Goal: Transaction & Acquisition: Subscribe to service/newsletter

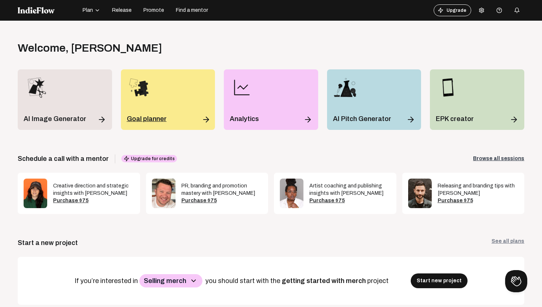
click at [145, 115] on p "Goal planner" at bounding box center [147, 119] width 40 height 10
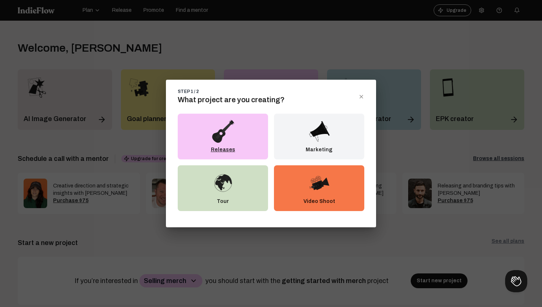
click at [229, 134] on img at bounding box center [223, 132] width 24 height 24
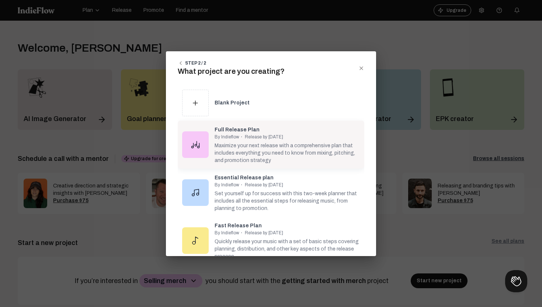
click at [292, 148] on div "Maximize your next release with a comprehensive plan that includes everything y…" at bounding box center [287, 152] width 145 height 24
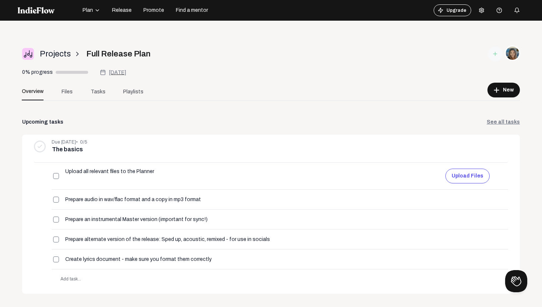
click at [96, 9] on icon "button" at bounding box center [97, 10] width 6 height 6
click at [204, 46] on div "Projects arrow_forward_ios Full Release Plan" at bounding box center [187, 54] width 331 height 16
click at [457, 11] on button "Upgrade" at bounding box center [453, 10] width 38 height 12
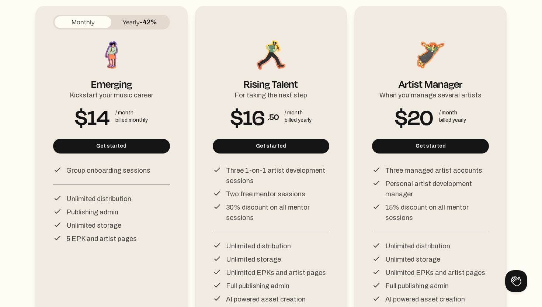
scroll to position [102, 0]
click at [134, 23] on button "Yearly -42%" at bounding box center [139, 23] width 57 height 12
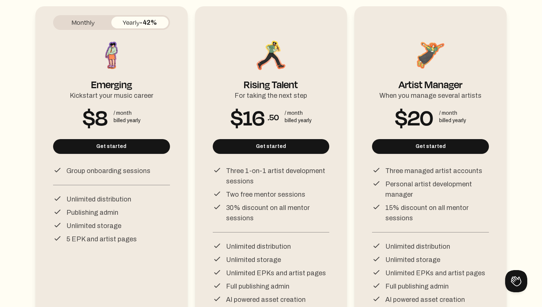
click at [84, 22] on button "Monthly" at bounding box center [83, 23] width 57 height 12
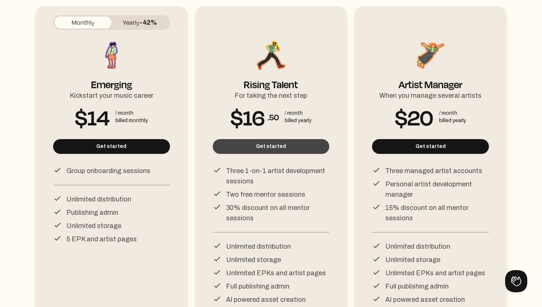
click at [265, 145] on button "Get started" at bounding box center [271, 146] width 117 height 15
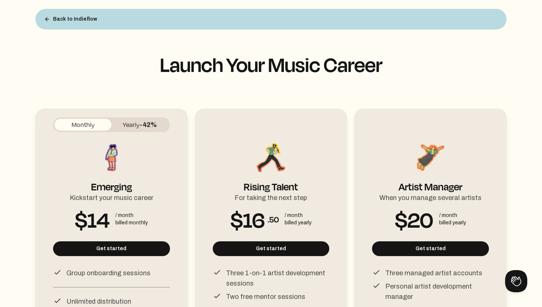
scroll to position [4, 0]
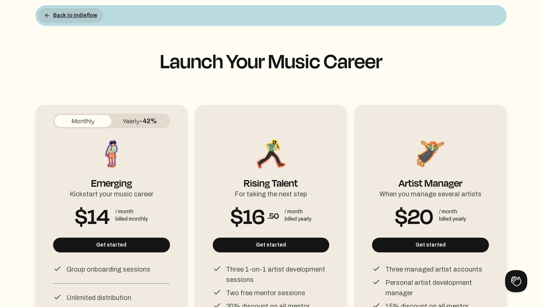
click at [62, 15] on button "Back to Indieflow" at bounding box center [70, 15] width 65 height 15
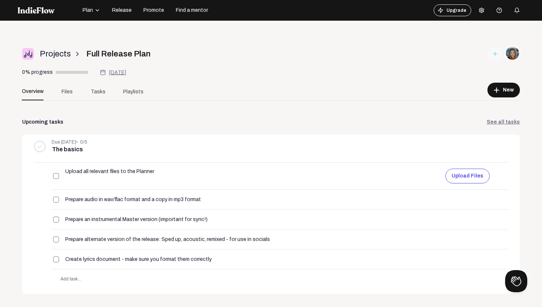
click at [96, 9] on icon "button" at bounding box center [97, 10] width 6 height 6
click at [102, 32] on div "Track library" at bounding box center [102, 30] width 43 height 13
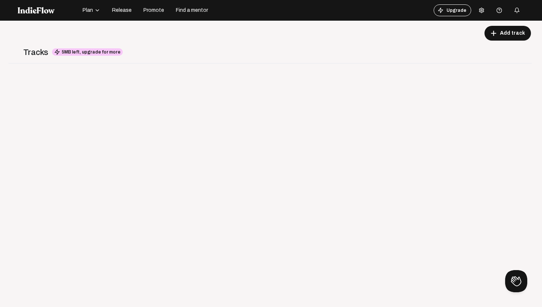
click at [151, 10] on span "Promote" at bounding box center [154, 10] width 21 height 7
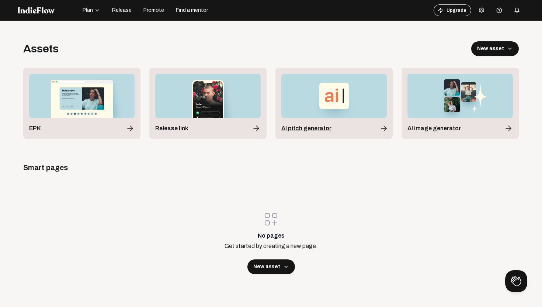
click at [313, 130] on span "AI pitch generator" at bounding box center [307, 128] width 50 height 9
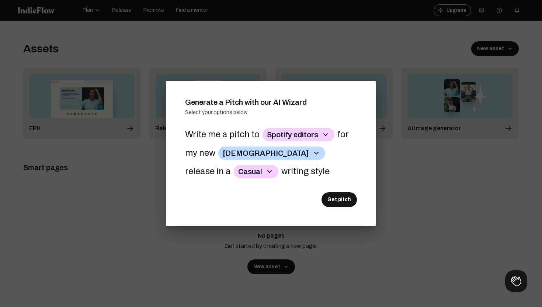
click at [414, 190] on div at bounding box center [271, 153] width 542 height 307
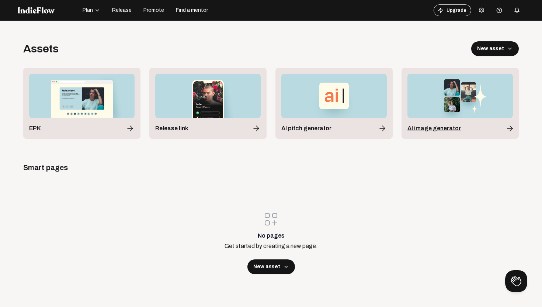
click at [435, 132] on span "AI image generator" at bounding box center [435, 128] width 54 height 9
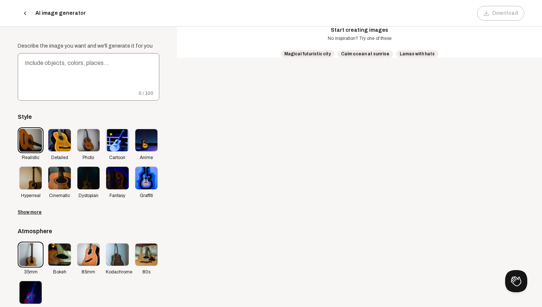
click at [27, 13] on icon at bounding box center [25, 13] width 6 height 6
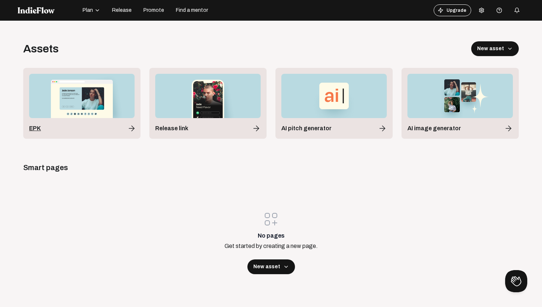
scroll to position [19, 0]
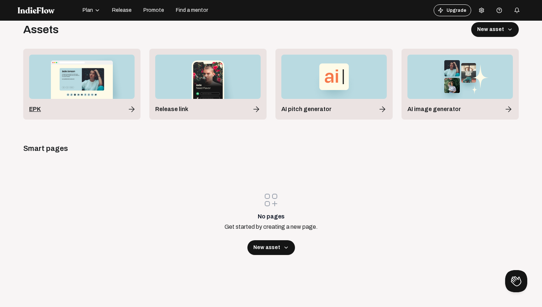
click at [35, 108] on span "EPK" at bounding box center [35, 109] width 12 height 9
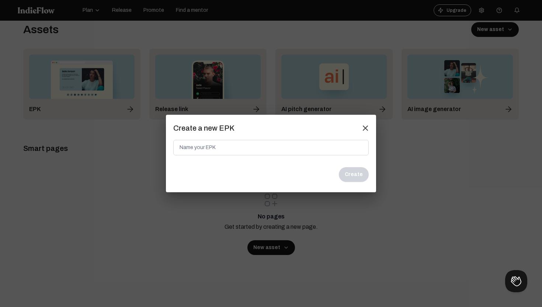
click at [366, 129] on mat-icon "close" at bounding box center [365, 128] width 7 height 7
